Goal: Task Accomplishment & Management: Complete application form

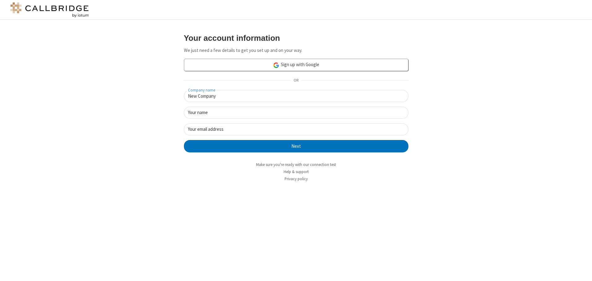
type input "New Company"
type input "New User"
type input "[EMAIL_ADDRESS][DOMAIN_NAME]"
click button "Next" at bounding box center [296, 146] width 224 height 12
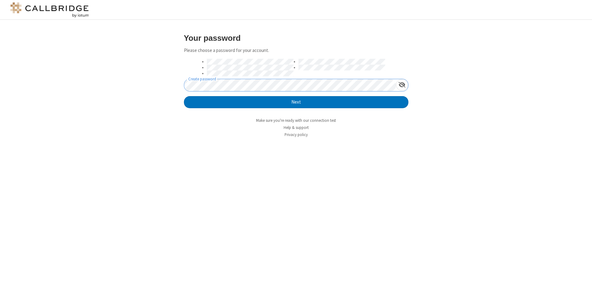
click at [184, 96] on button "Next" at bounding box center [296, 102] width 224 height 12
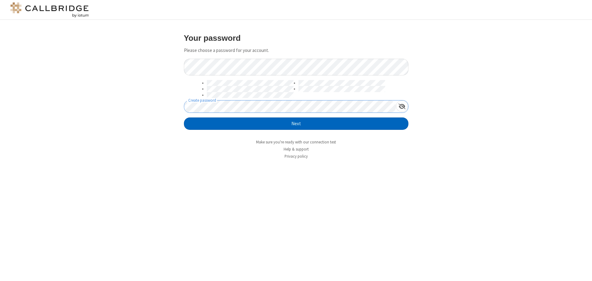
click at [296, 124] on button "Next" at bounding box center [296, 124] width 224 height 12
